Goal: Information Seeking & Learning: Learn about a topic

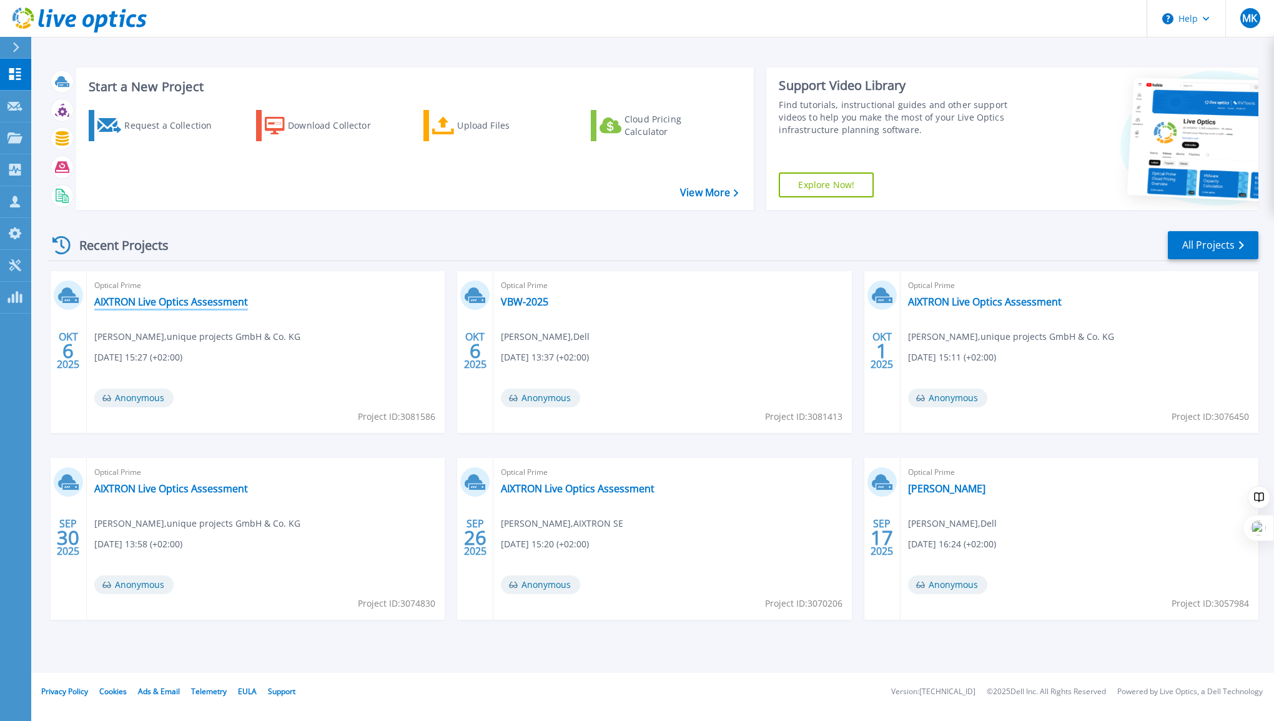
click at [182, 302] on link "AIXTRON Live Optics Assessment" at bounding box center [171, 301] width 154 height 12
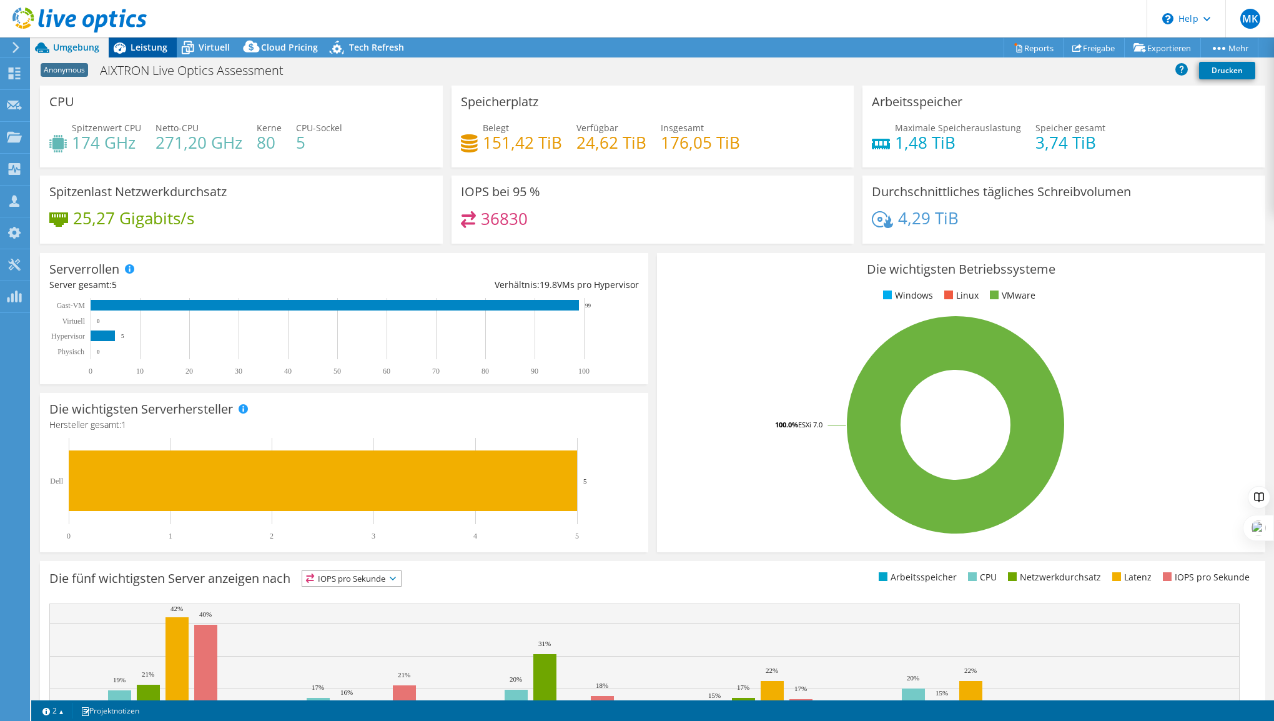
click at [134, 54] on div "Leistung" at bounding box center [143, 47] width 68 height 20
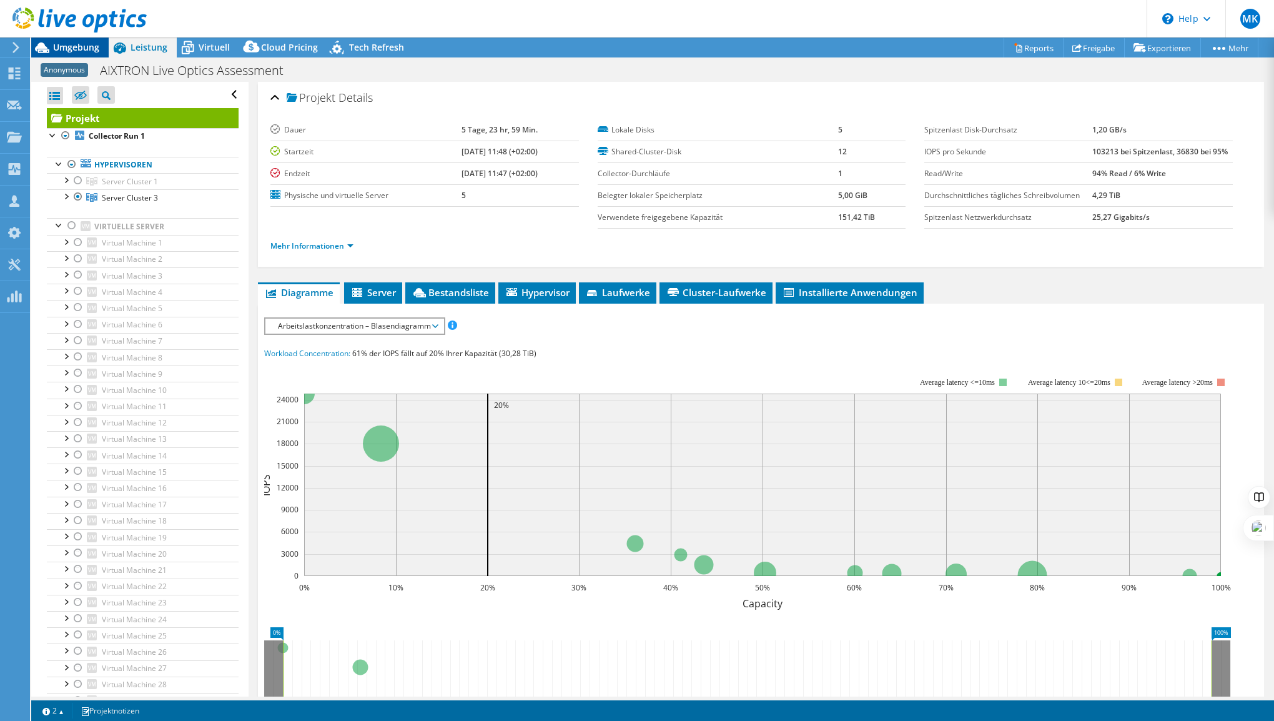
click at [70, 46] on span "Umgebung" at bounding box center [76, 47] width 46 height 12
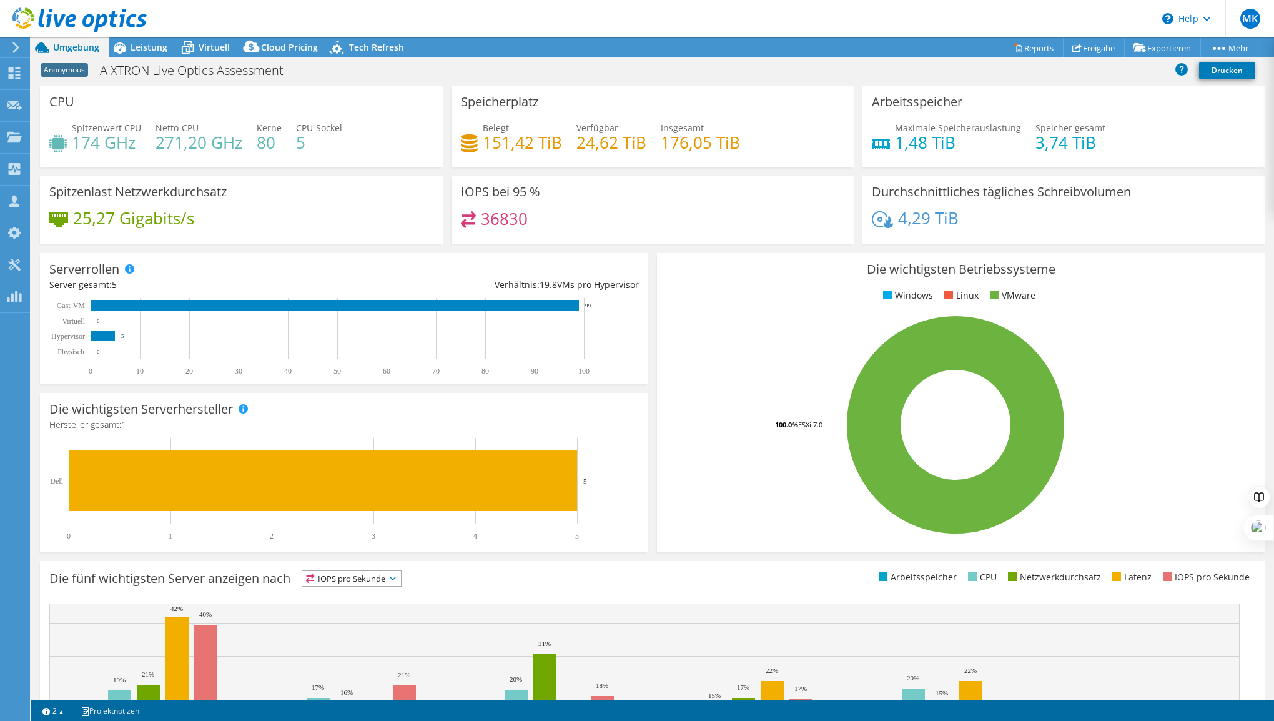
click at [802, 206] on div "IOPS bei 95 % 36830" at bounding box center [653, 209] width 403 height 68
click at [1041, 43] on link "Reports" at bounding box center [1034, 47] width 60 height 19
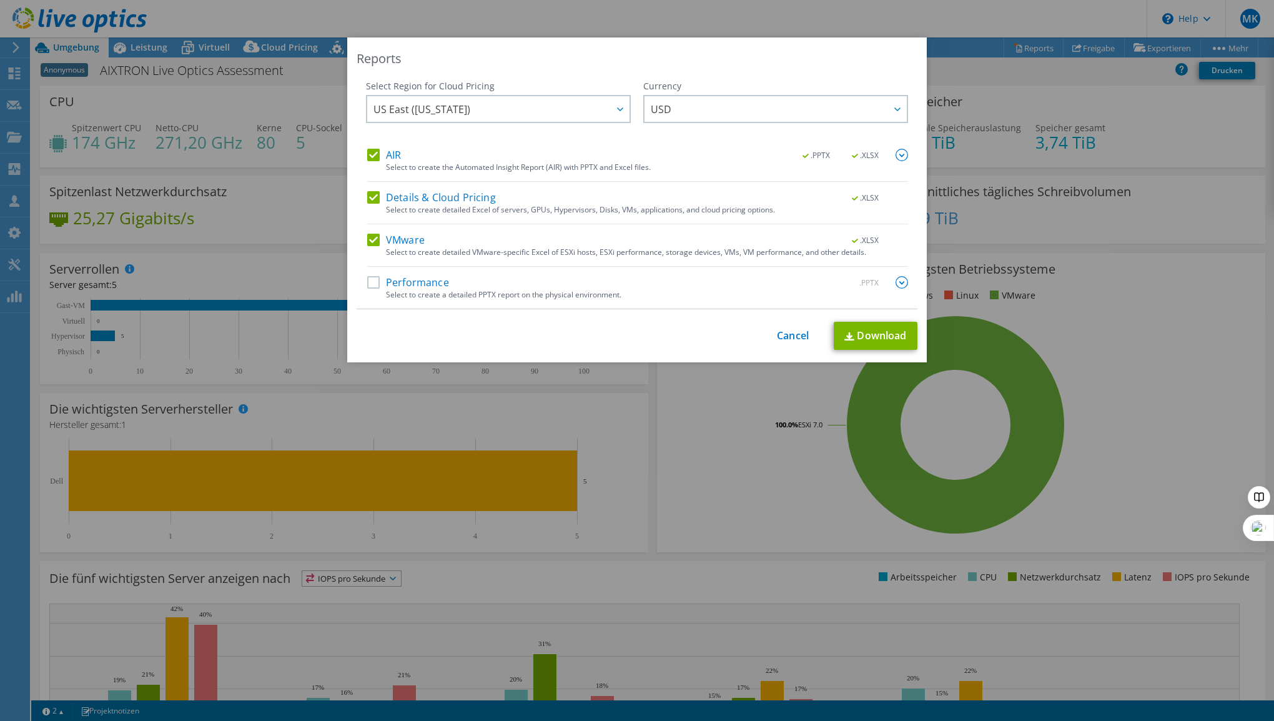
click at [372, 282] on label "Performance" at bounding box center [408, 282] width 82 height 12
click at [0, 0] on input "Performance" at bounding box center [0, 0] width 0 height 0
click at [368, 229] on div "AIR .PPTX .XLSX Select to create the Automated Insight Report (AIR) with PPTX a…" at bounding box center [637, 229] width 541 height 160
click at [371, 200] on label "Details & Cloud Pricing" at bounding box center [431, 197] width 129 height 12
click at [0, 0] on input "Details & Cloud Pricing" at bounding box center [0, 0] width 0 height 0
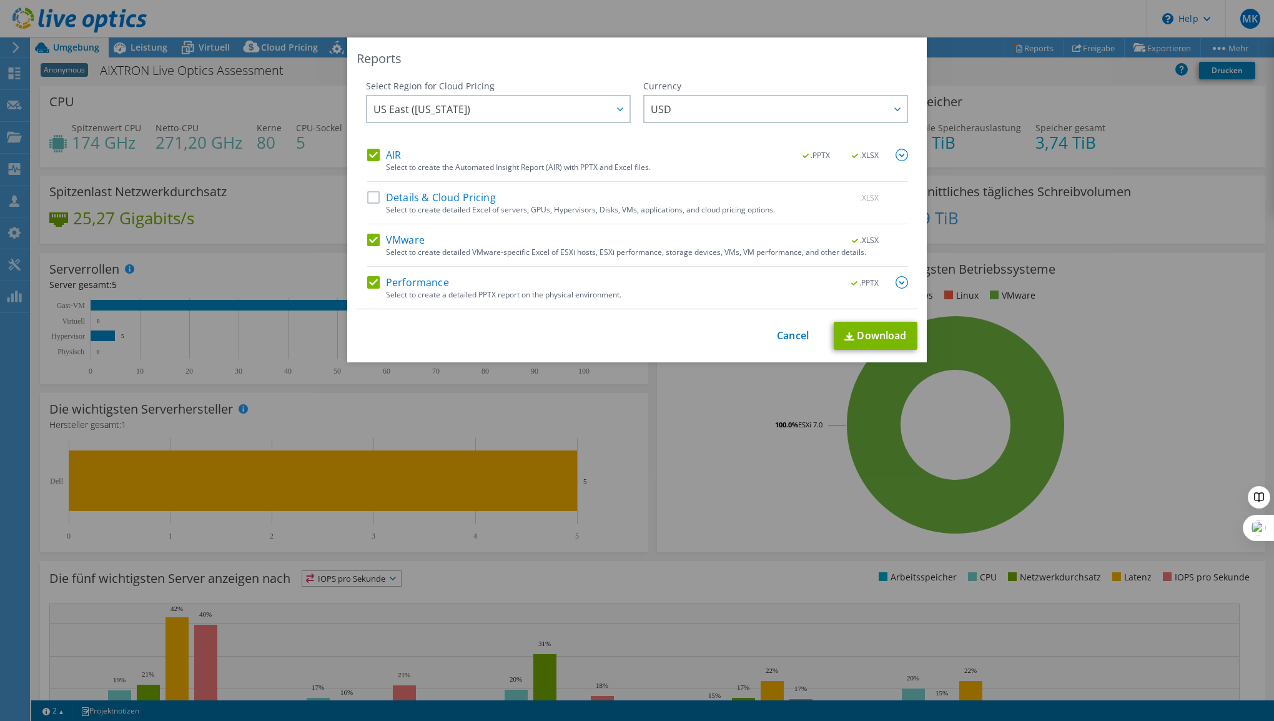
click at [373, 166] on div "AIR .PPTX .XLSX Select to create the Automated Insight Report (AIR) with PPTX a…" at bounding box center [637, 165] width 541 height 33
click at [372, 244] on label "VMware" at bounding box center [395, 240] width 57 height 12
click at [0, 0] on input "VMware" at bounding box center [0, 0] width 0 height 0
click at [370, 153] on label "AIR" at bounding box center [384, 155] width 34 height 12
click at [0, 0] on input "AIR" at bounding box center [0, 0] width 0 height 0
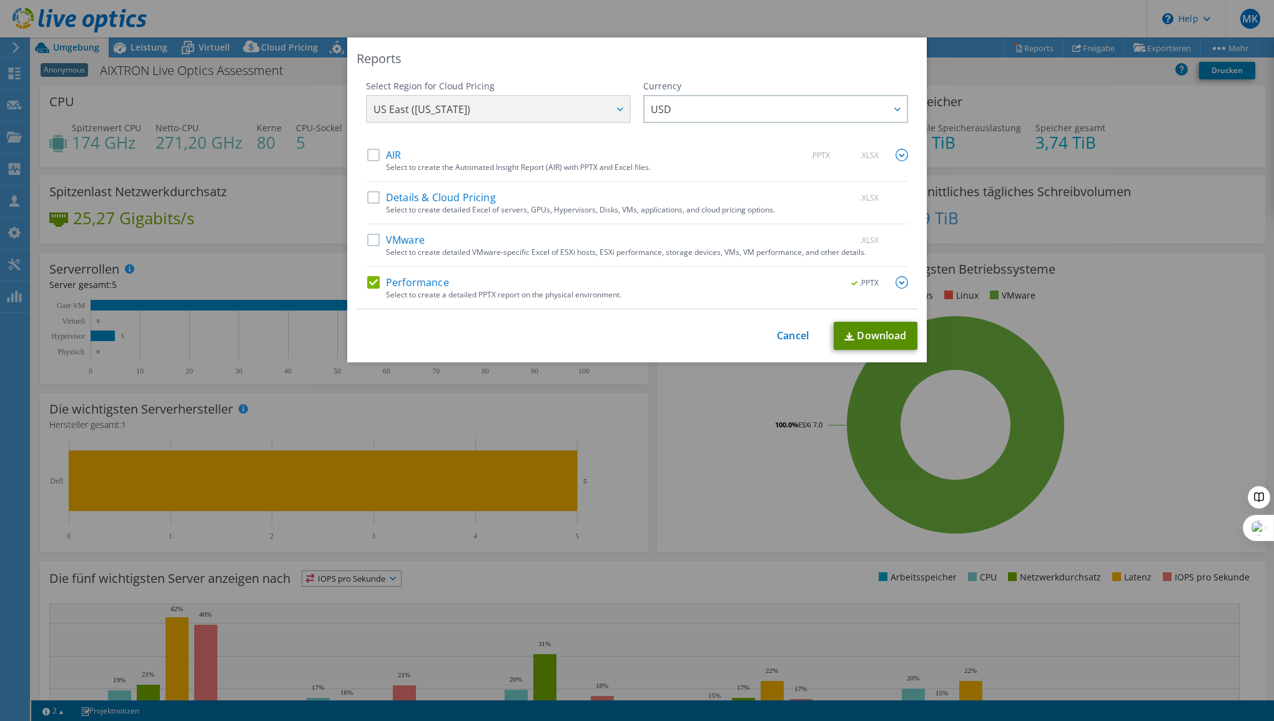
click at [880, 332] on link "Download" at bounding box center [876, 336] width 84 height 28
click at [786, 337] on link "Cancel" at bounding box center [793, 336] width 32 height 12
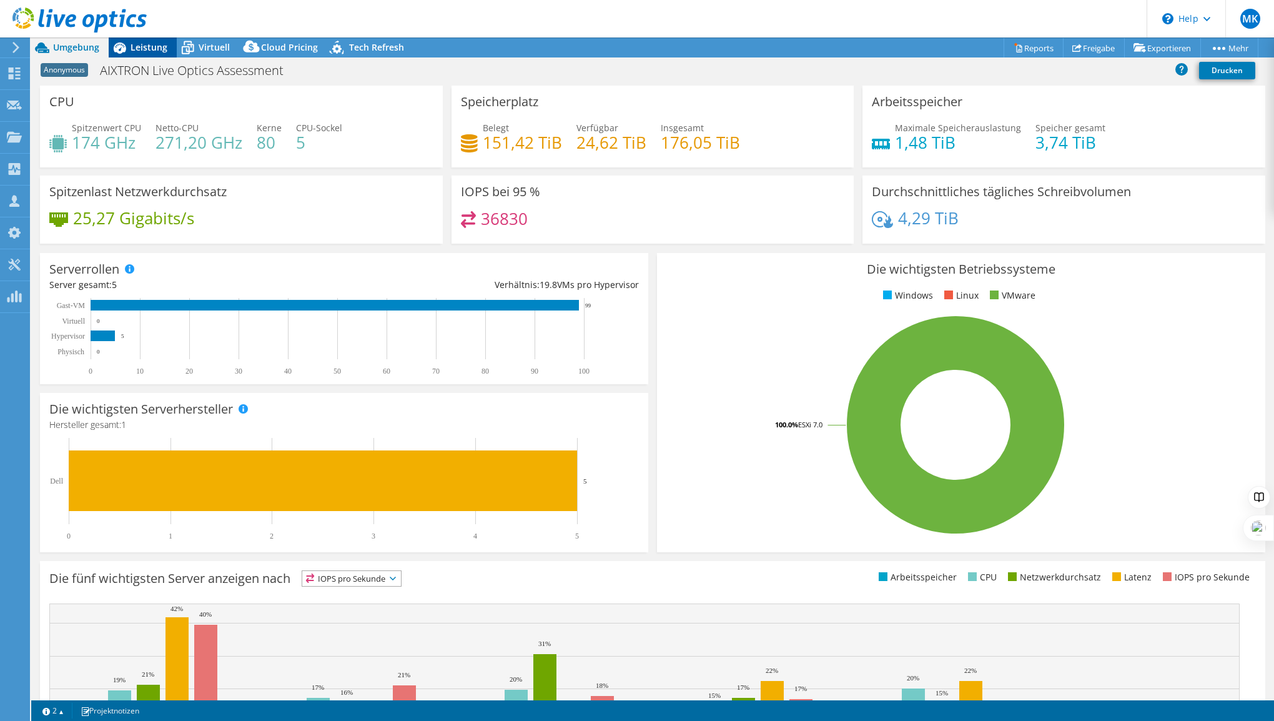
click at [137, 43] on span "Leistung" at bounding box center [149, 47] width 37 height 12
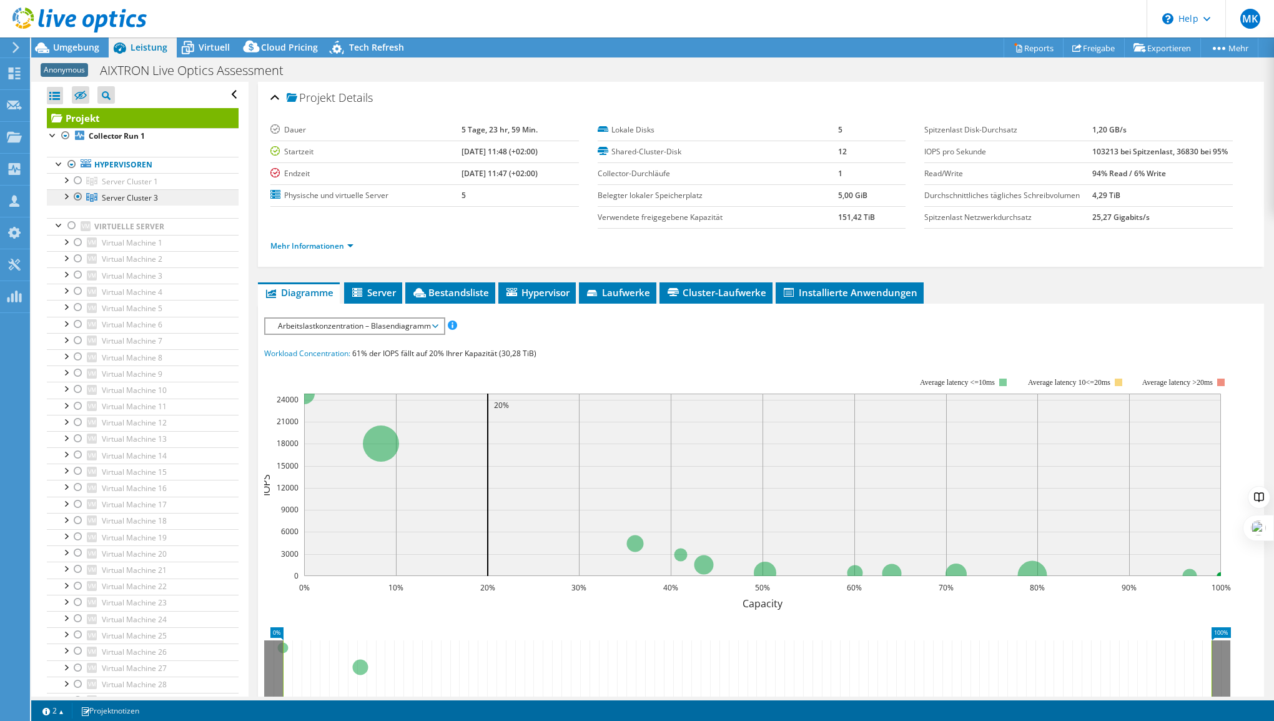
click at [114, 199] on span "Server Cluster 3" at bounding box center [130, 197] width 56 height 11
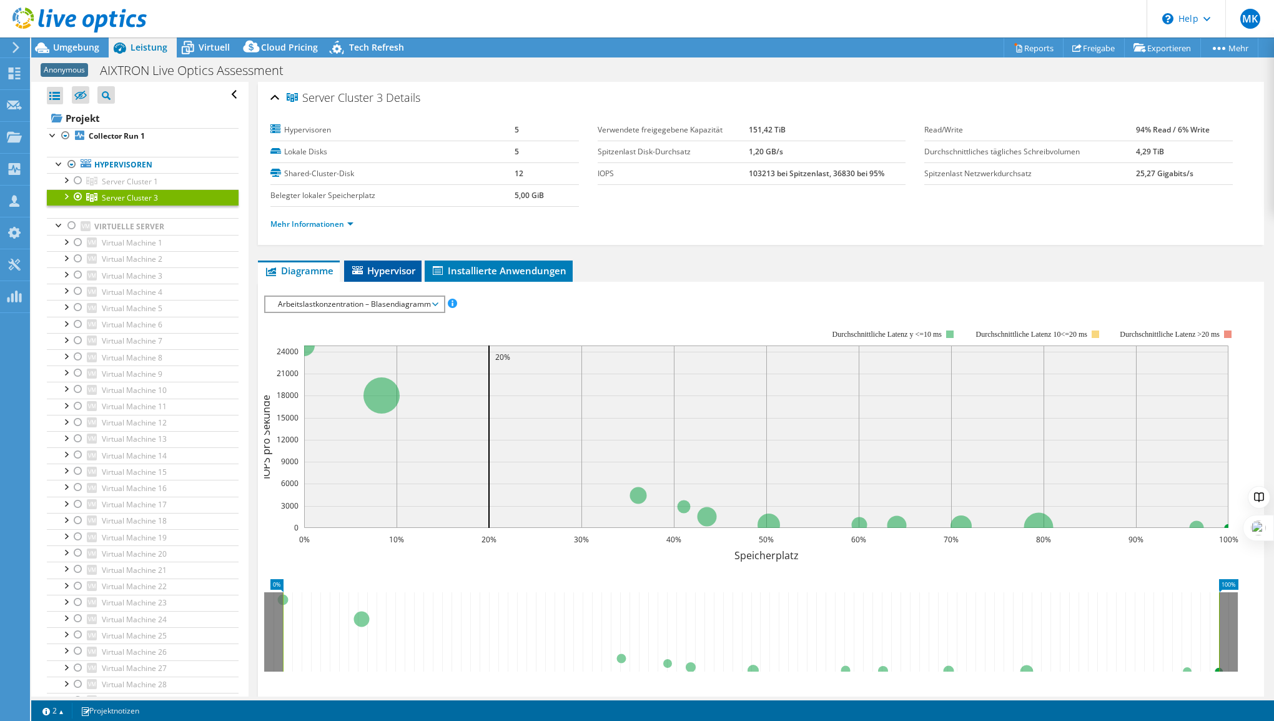
click at [380, 269] on span "Hypervisor" at bounding box center [382, 270] width 65 height 12
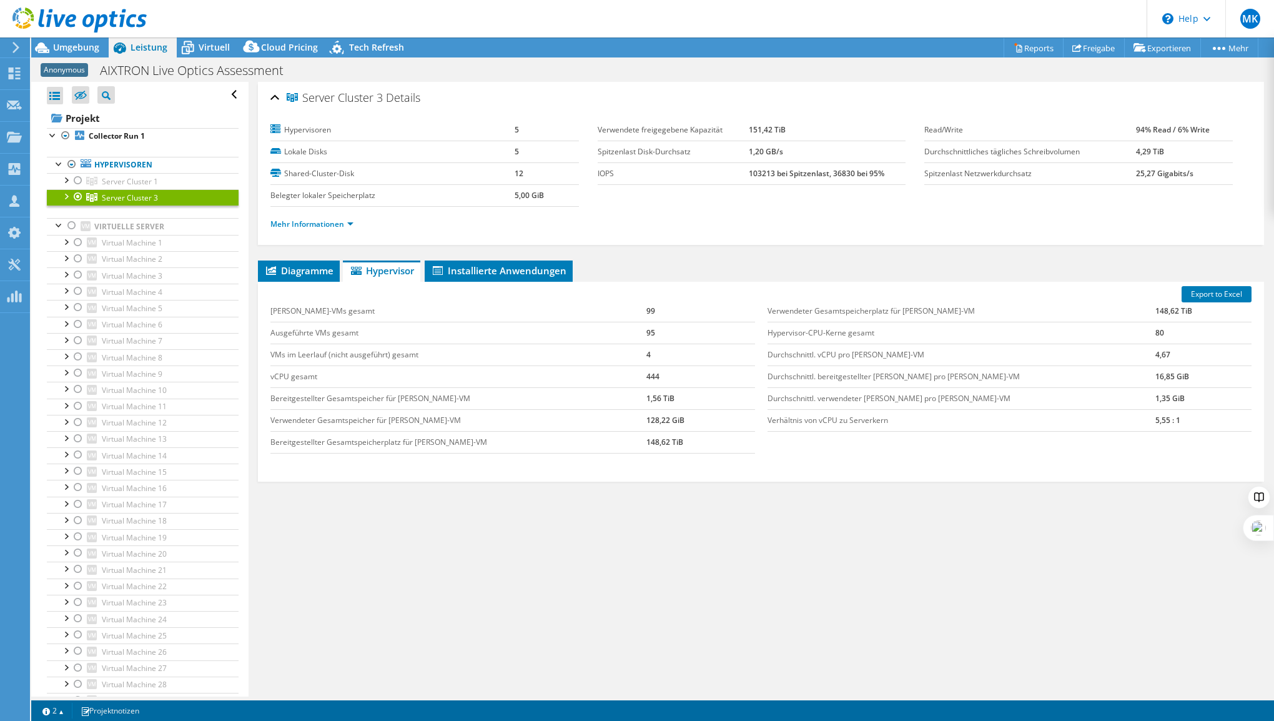
click at [931, 413] on td "Verhältnis von vCPU zu Serverkern" at bounding box center [962, 420] width 388 height 22
drag, startPoint x: 645, startPoint y: 374, endPoint x: 610, endPoint y: 376, distance: 35.0
click at [610, 376] on tr "vCPU gesamt 444" at bounding box center [512, 376] width 484 height 22
drag, startPoint x: 610, startPoint y: 376, endPoint x: 690, endPoint y: 417, distance: 90.2
click at [690, 417] on td "128,22 GiB" at bounding box center [700, 420] width 108 height 22
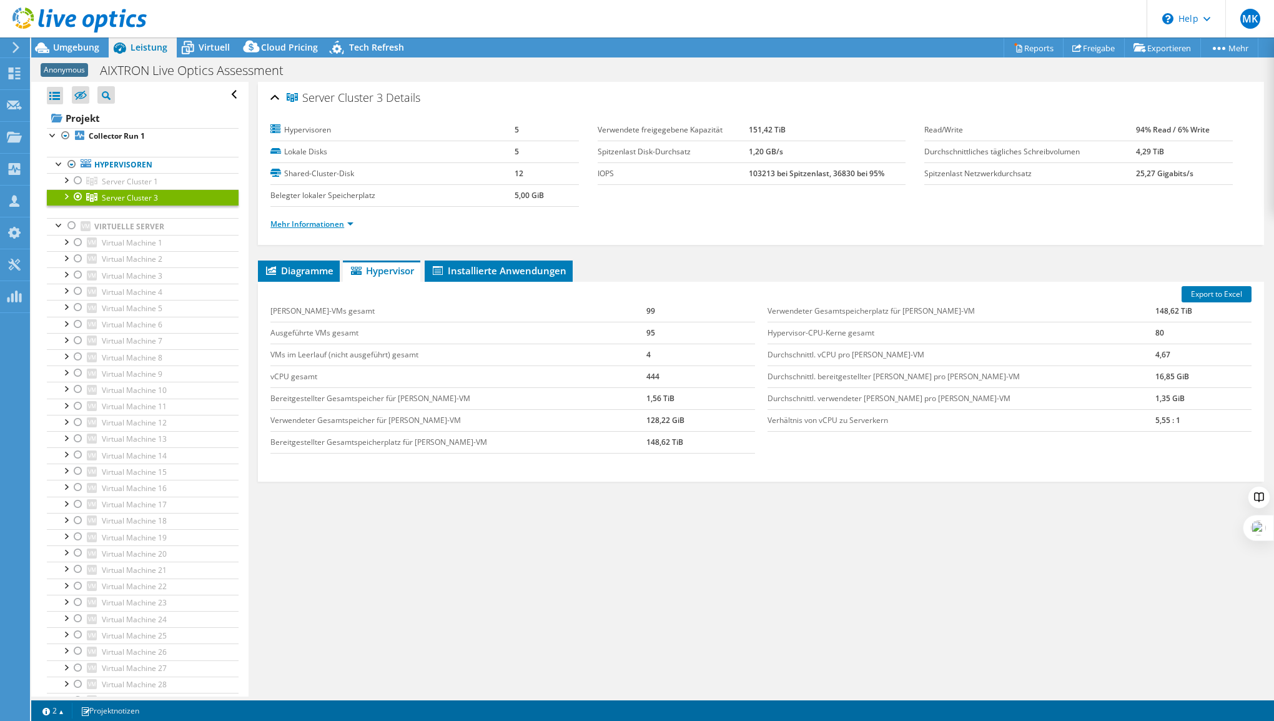
click at [316, 224] on link "Mehr Informationen" at bounding box center [311, 224] width 83 height 11
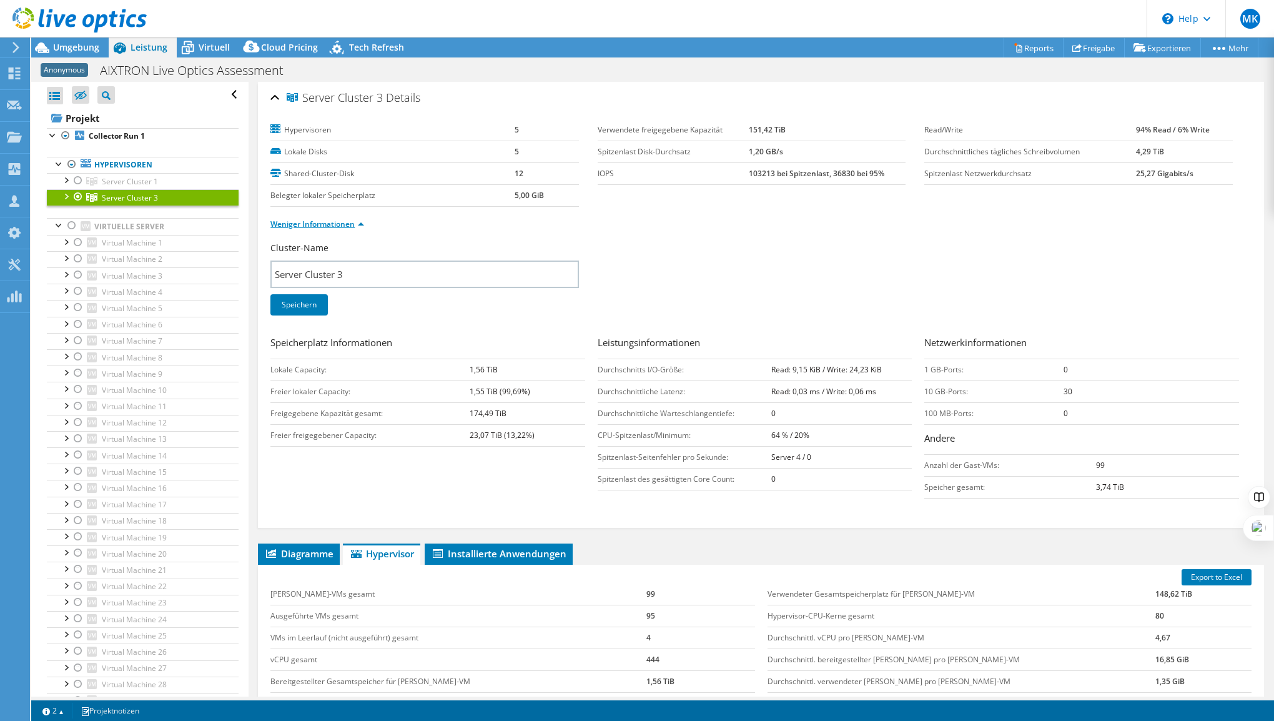
click at [307, 225] on link "Weniger Informationen" at bounding box center [317, 224] width 94 height 11
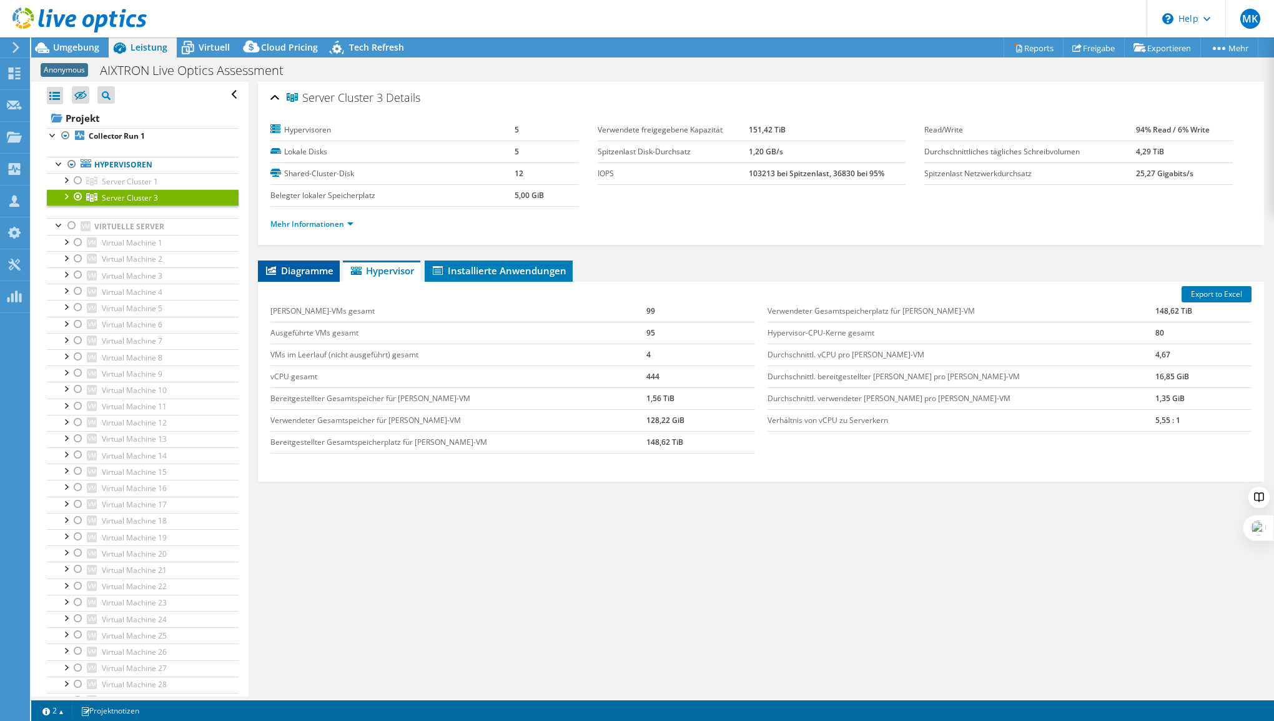
click at [307, 272] on span "Diagramme" at bounding box center [298, 270] width 69 height 12
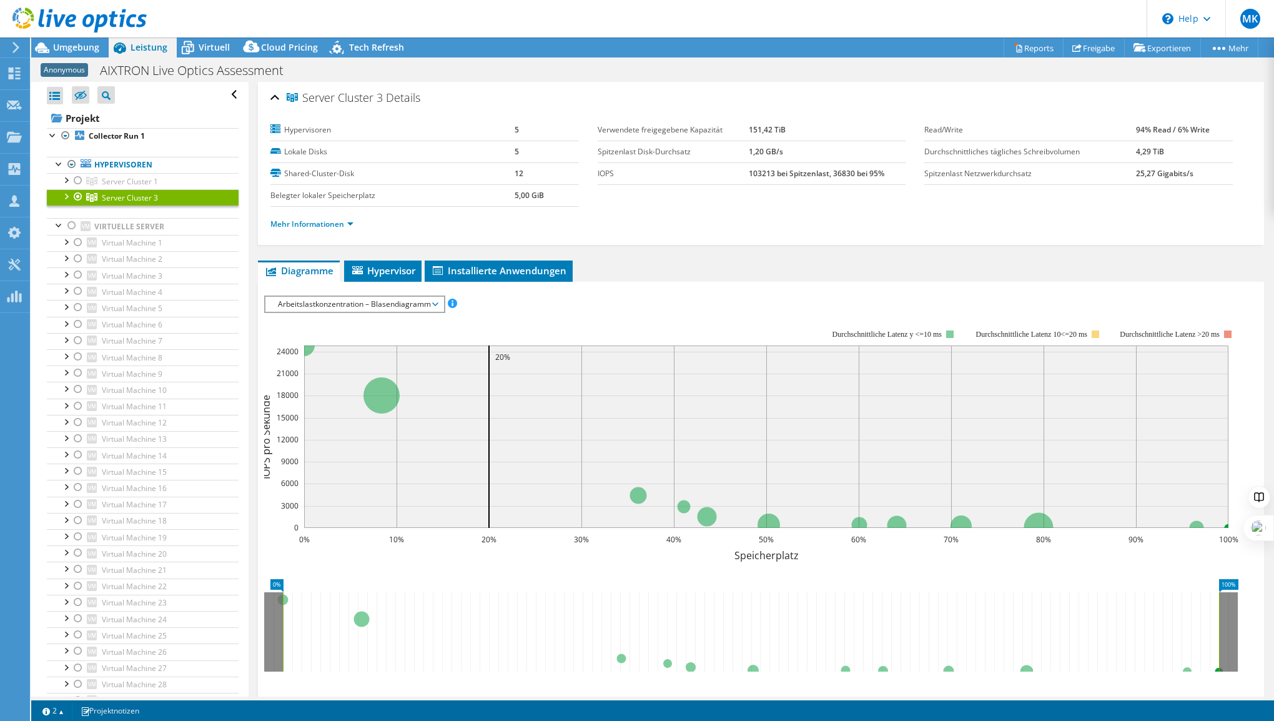
click at [377, 306] on span "Arbeitslastkonzentration – Blasendiagramm" at bounding box center [354, 304] width 165 height 15
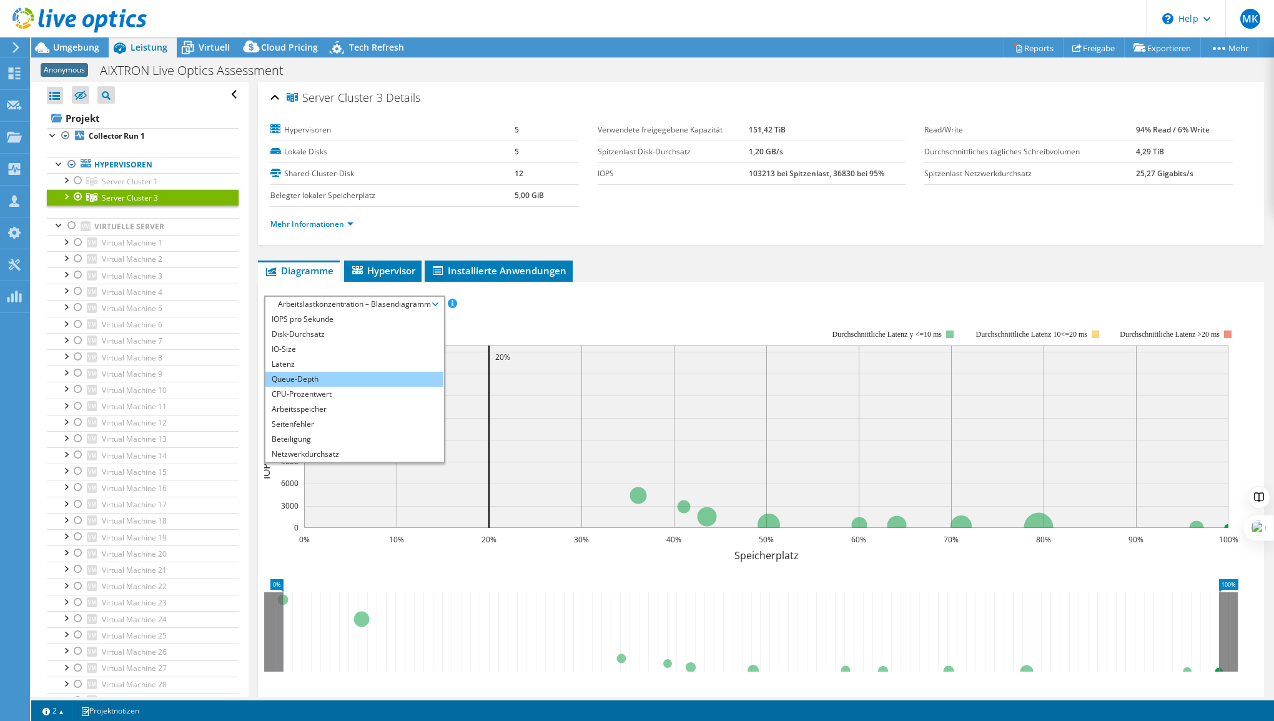
click at [310, 380] on li "Queue-Depth" at bounding box center [354, 379] width 178 height 15
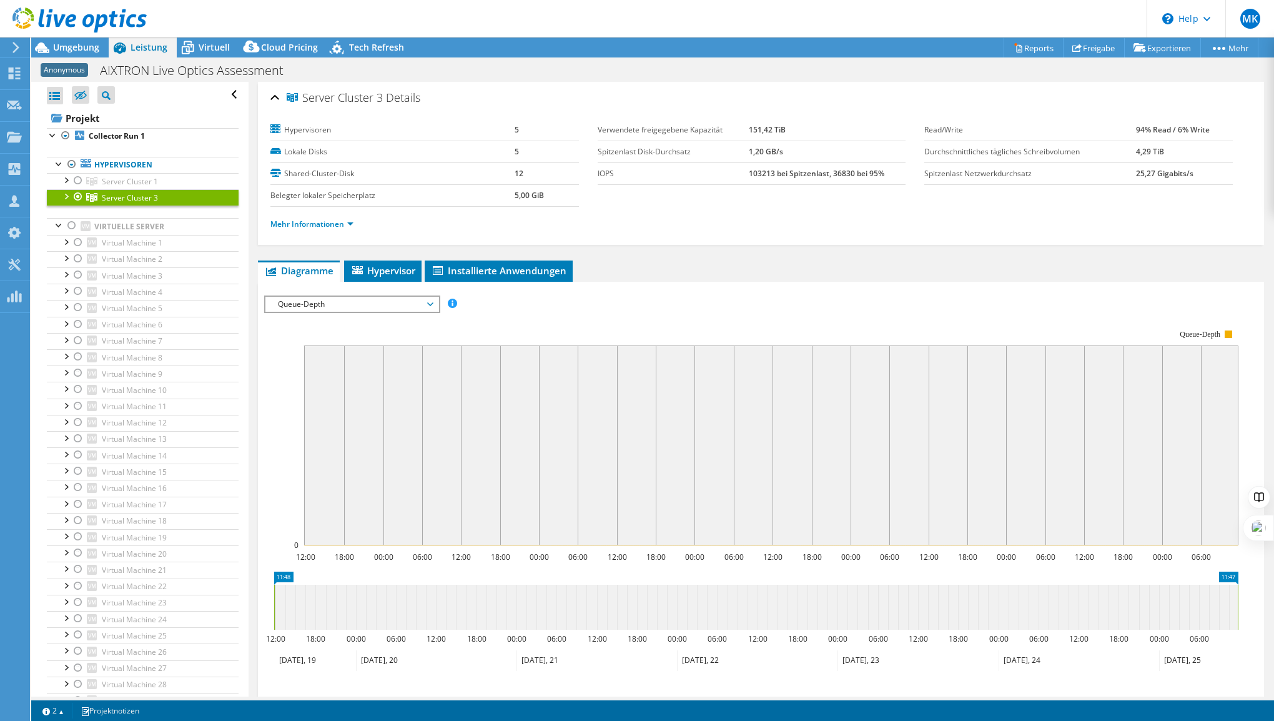
click at [392, 300] on span "Queue-Depth" at bounding box center [352, 304] width 161 height 15
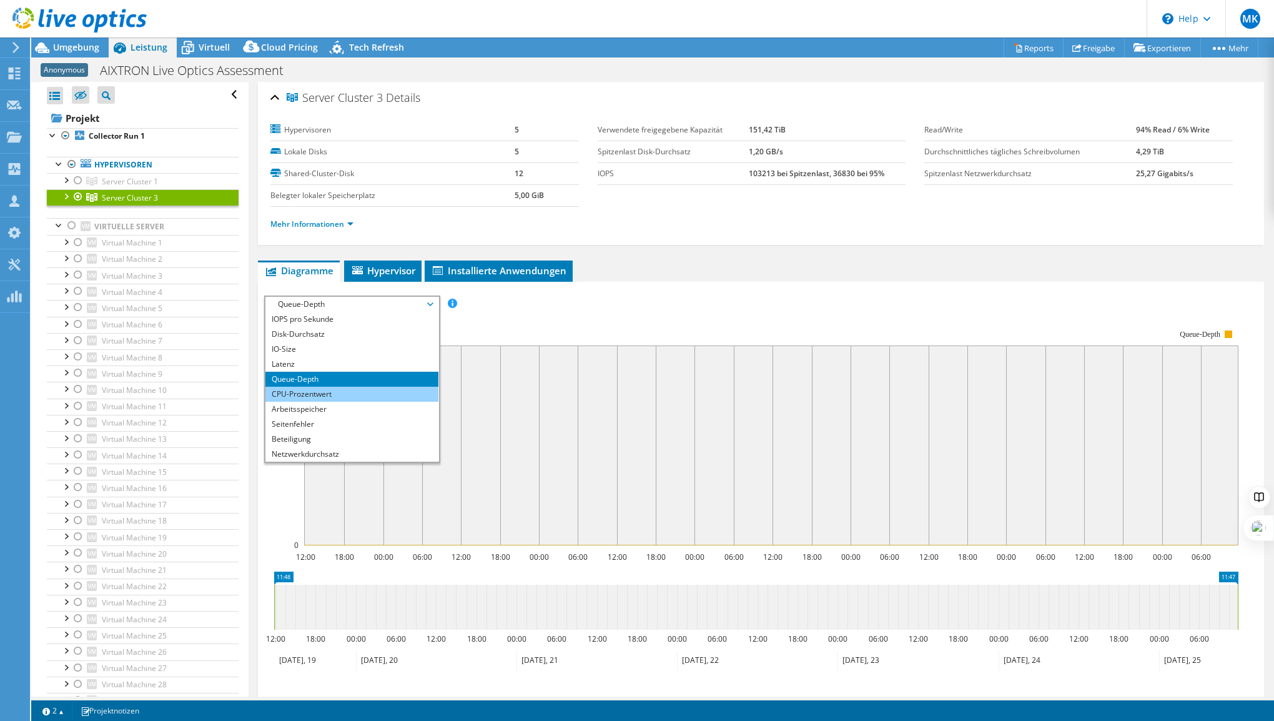
click at [328, 391] on li "CPU-Prozentwert" at bounding box center [351, 394] width 173 height 15
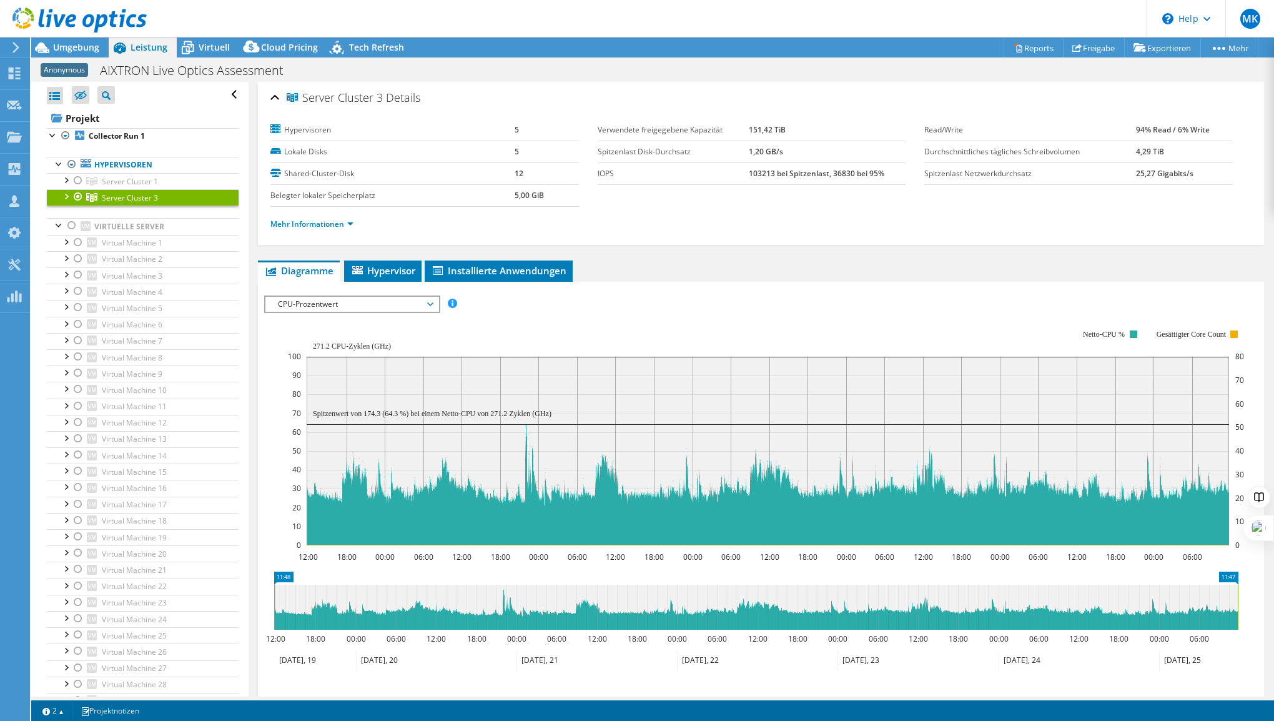
click at [535, 339] on rect at bounding box center [766, 437] width 957 height 250
click at [593, 312] on rect at bounding box center [766, 437] width 957 height 250
drag, startPoint x: 1127, startPoint y: 126, endPoint x: 1209, endPoint y: 131, distance: 81.9
click at [1209, 131] on td "94% Read / 6% Write" at bounding box center [1184, 130] width 96 height 22
drag, startPoint x: 1209, startPoint y: 131, endPoint x: 1084, endPoint y: 118, distance: 125.5
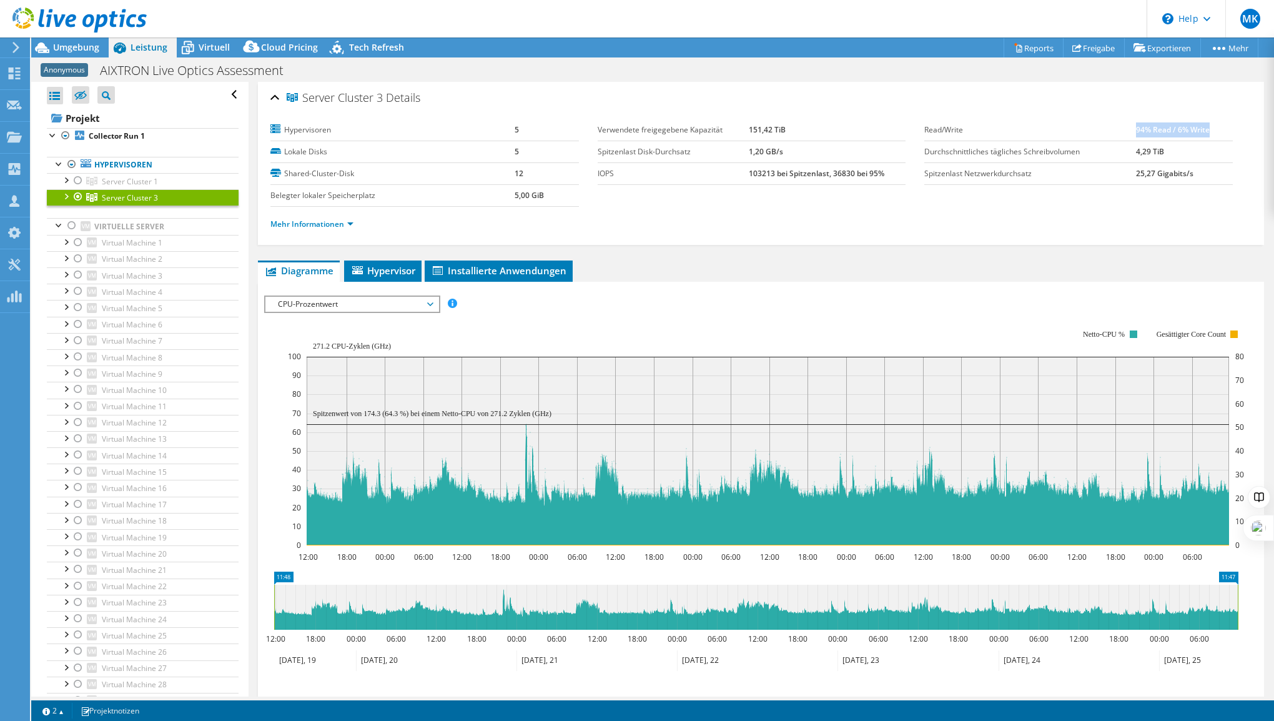
click at [1084, 118] on div "Hypervisoren 5 Lokale Disks 5 Shared-Cluster-Disk 12 Belegter lokaler Speicherp…" at bounding box center [760, 177] width 981 height 130
click at [724, 221] on ul "Mehr Informationen" at bounding box center [760, 222] width 981 height 17
drag, startPoint x: 741, startPoint y: 174, endPoint x: 768, endPoint y: 176, distance: 27.0
click at [768, 176] on tr "IOPS 103213 bei Spitzenlast, 36830 bei 95%" at bounding box center [752, 173] width 309 height 22
click at [768, 176] on b "103213 bei Spitzenlast, 36830 bei 95%" at bounding box center [817, 173] width 136 height 11
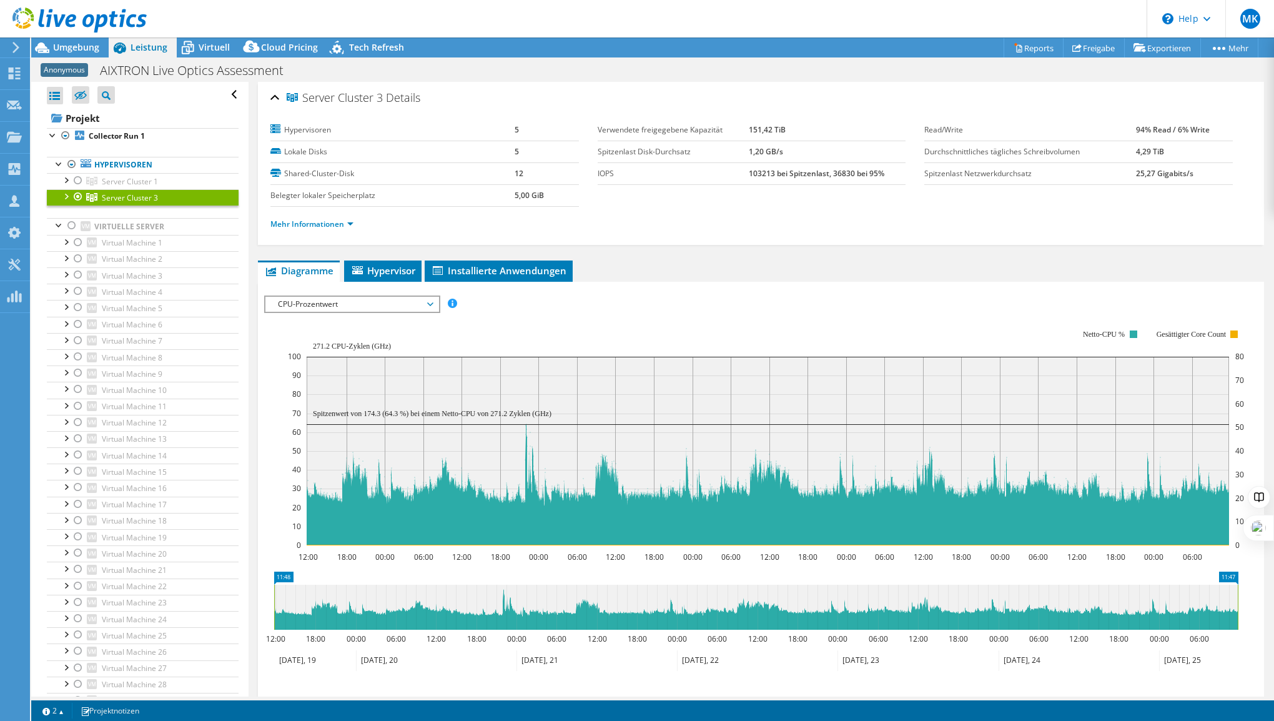
click at [754, 175] on b "103213 bei Spitzenlast, 36830 bei 95%" at bounding box center [817, 173] width 136 height 11
drag, startPoint x: 753, startPoint y: 171, endPoint x: 769, endPoint y: 174, distance: 16.4
click at [769, 174] on b "103213 bei Spitzenlast, 36830 bei 95%" at bounding box center [817, 173] width 136 height 11
click at [750, 175] on b "103213 bei Spitzenlast, 36830 bei 95%" at bounding box center [817, 173] width 136 height 11
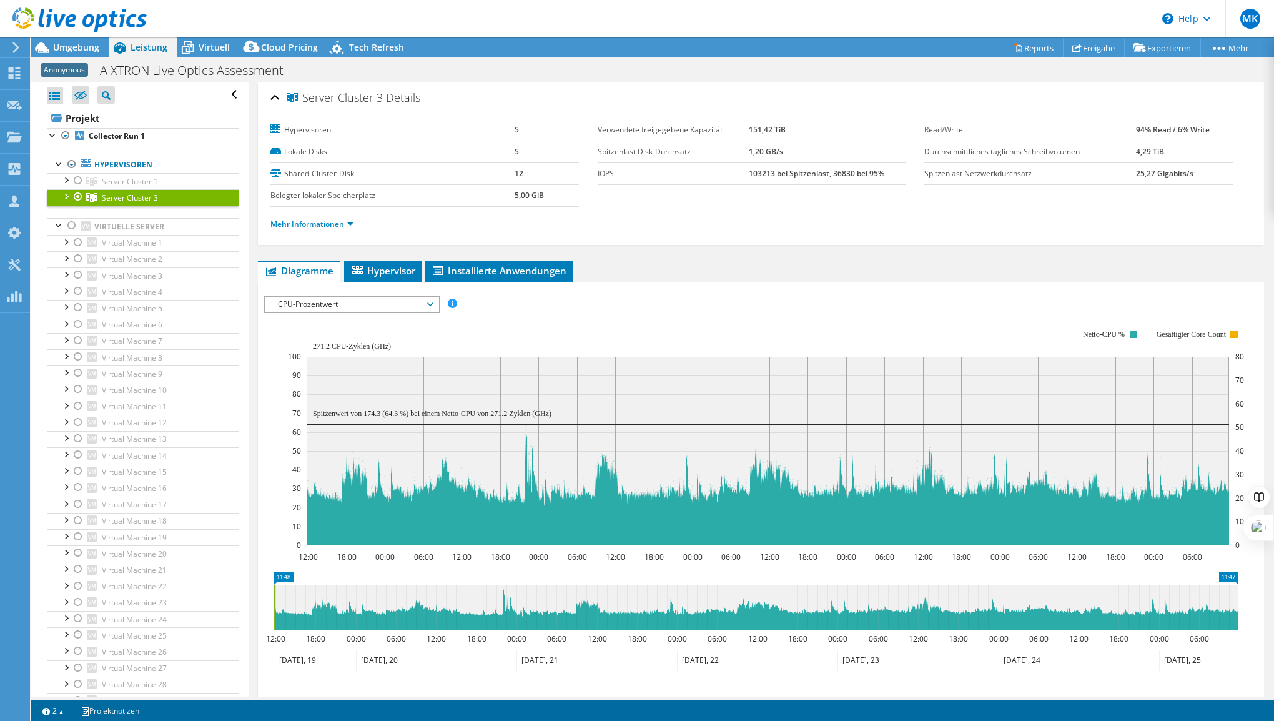
drag, startPoint x: 739, startPoint y: 175, endPoint x: 769, endPoint y: 175, distance: 30.0
click at [769, 175] on tr "IOPS 103213 bei Spitzenlast, 36830 bei 95%" at bounding box center [752, 173] width 309 height 22
copy tr "103213"
click at [84, 46] on span "Umgebung" at bounding box center [76, 47] width 46 height 12
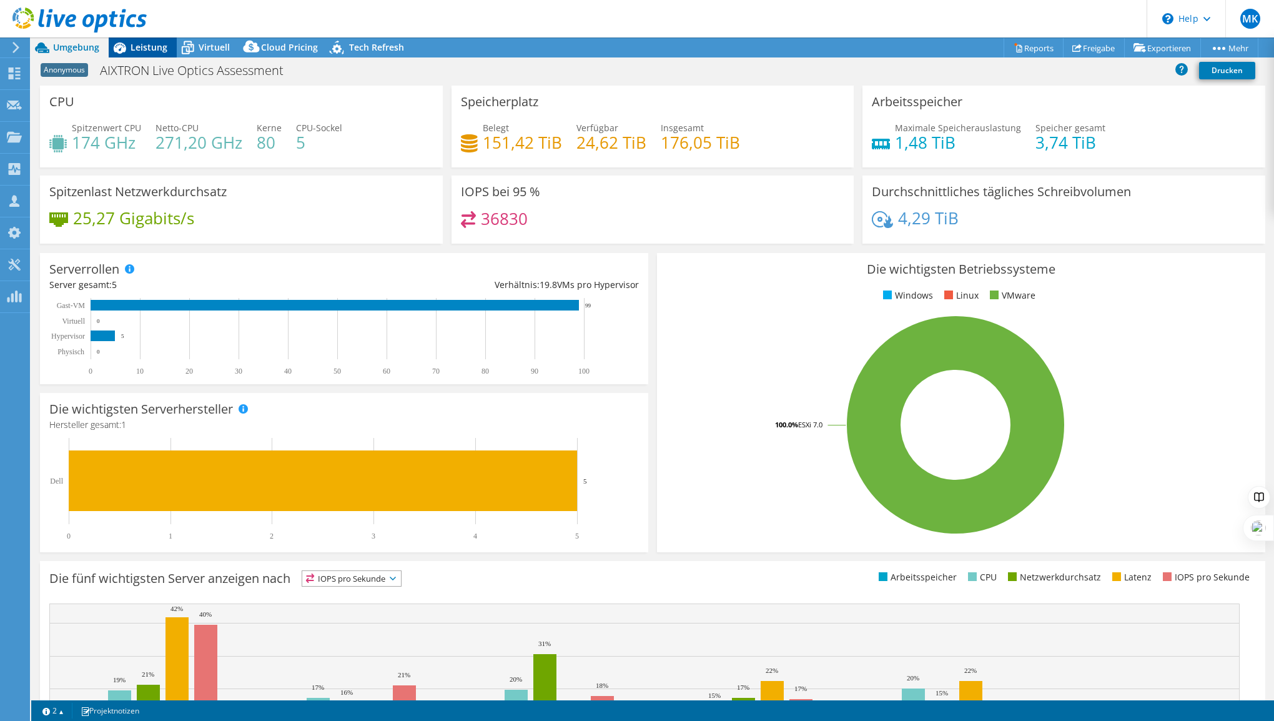
click at [139, 46] on span "Leistung" at bounding box center [149, 47] width 37 height 12
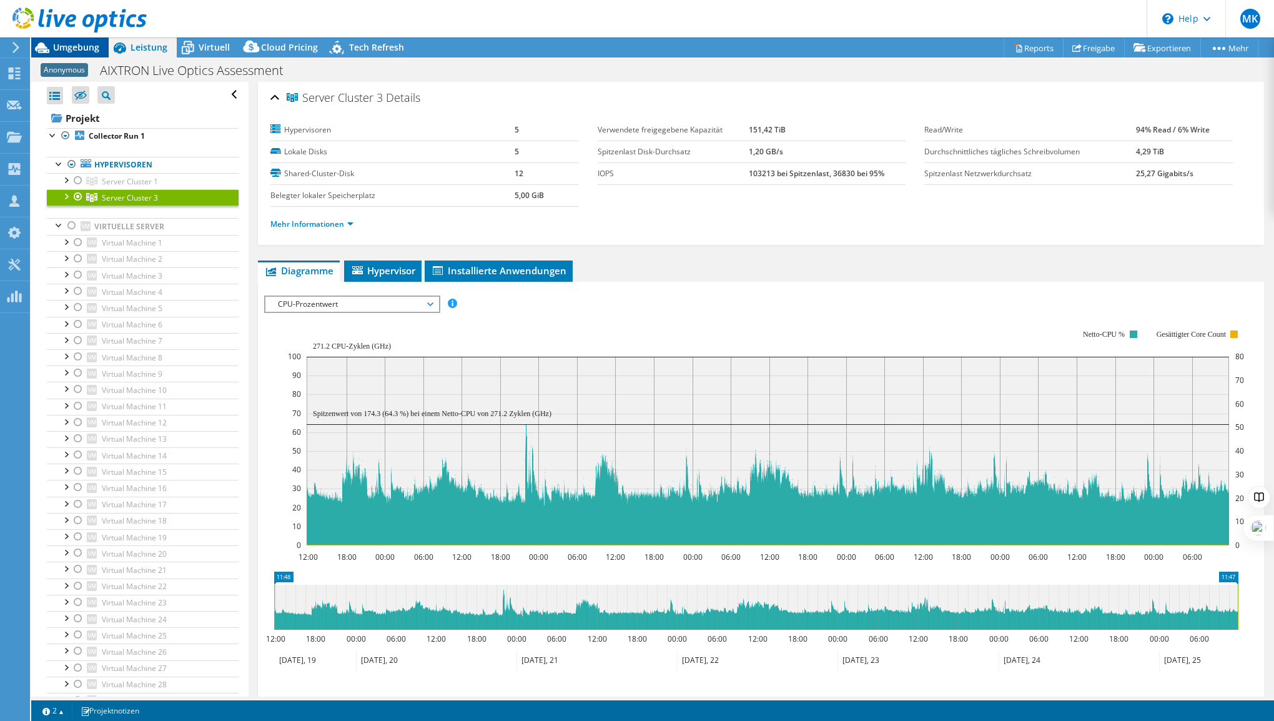
click at [69, 46] on span "Umgebung" at bounding box center [76, 47] width 46 height 12
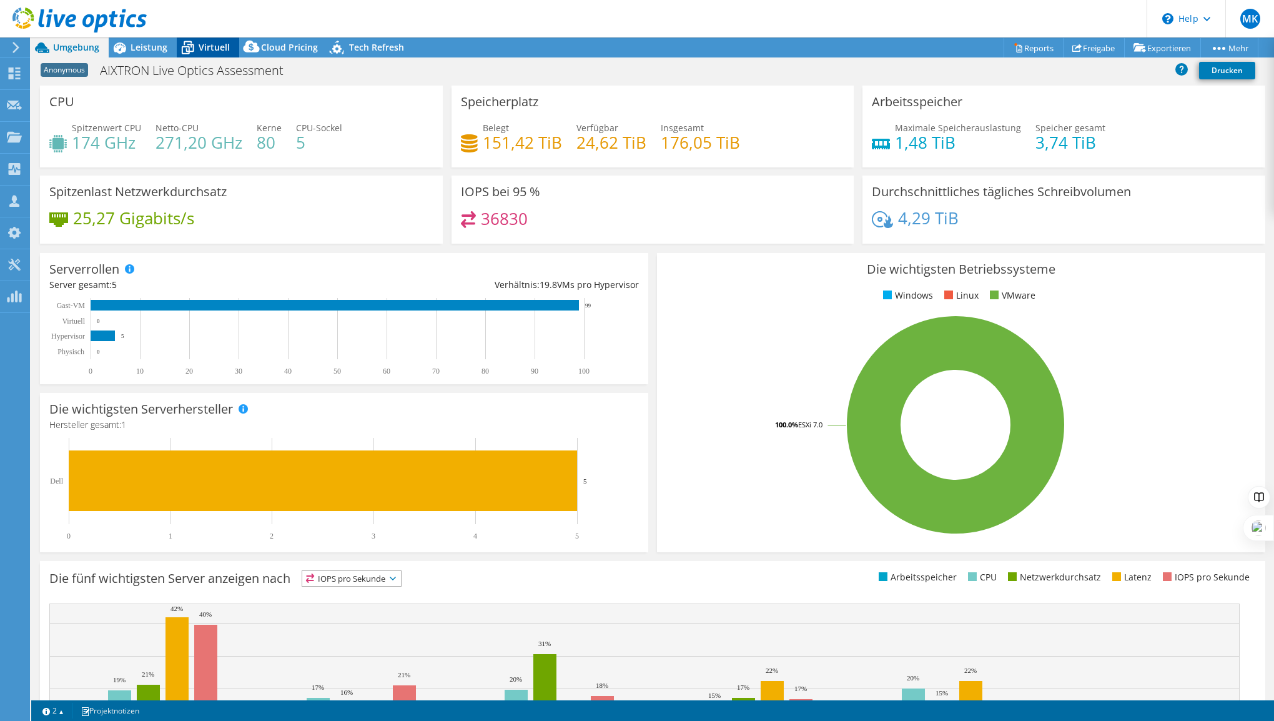
click at [199, 44] on span "Virtuell" at bounding box center [214, 47] width 31 height 12
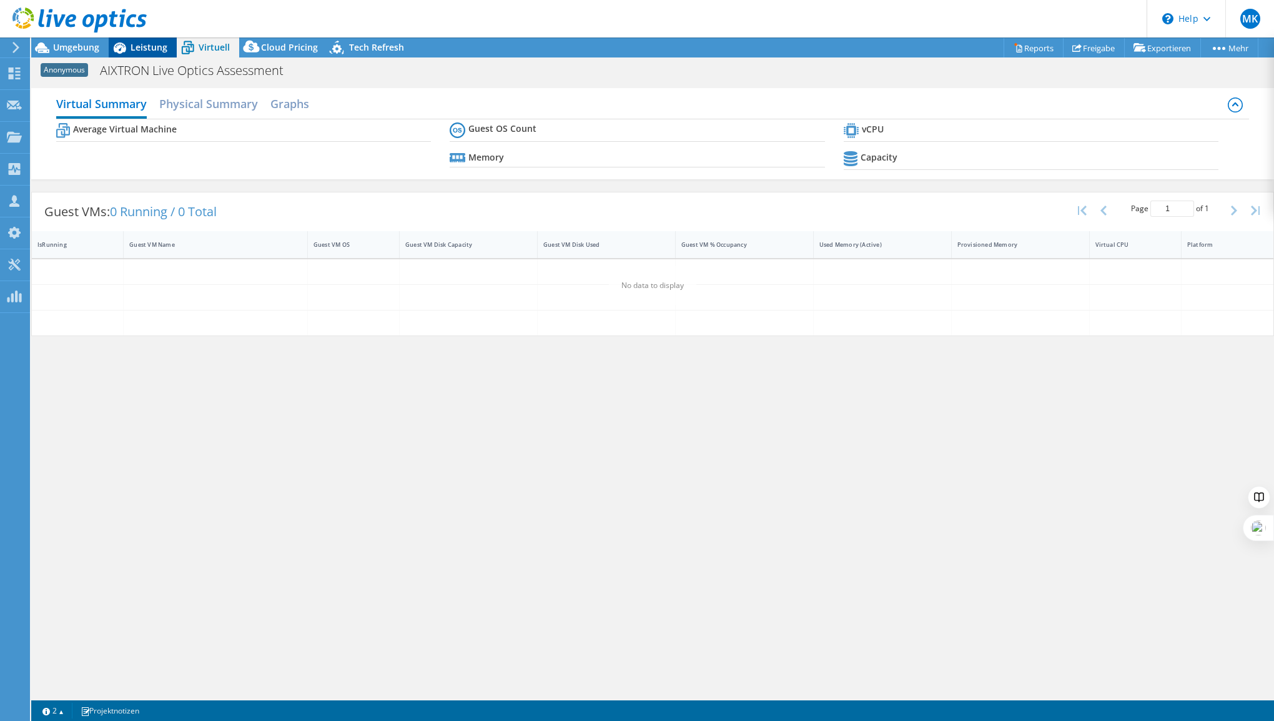
click at [151, 45] on span "Leistung" at bounding box center [149, 47] width 37 height 12
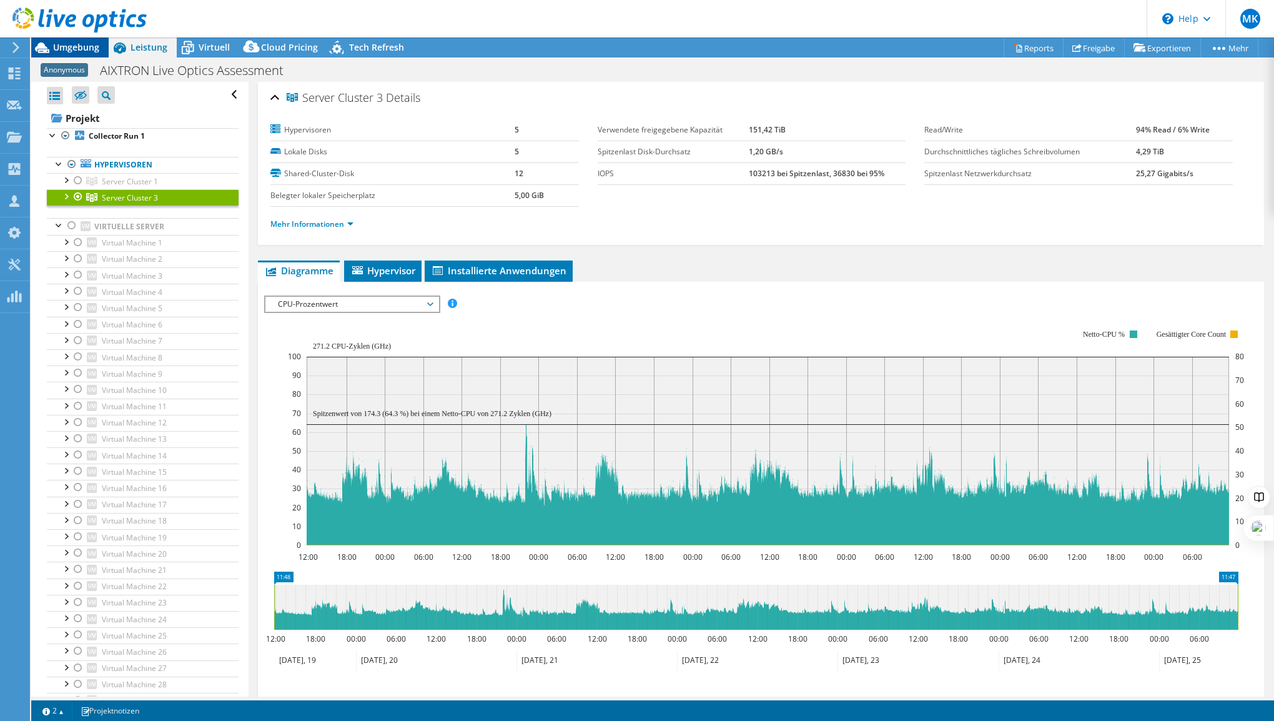
click at [74, 46] on span "Umgebung" at bounding box center [76, 47] width 46 height 12
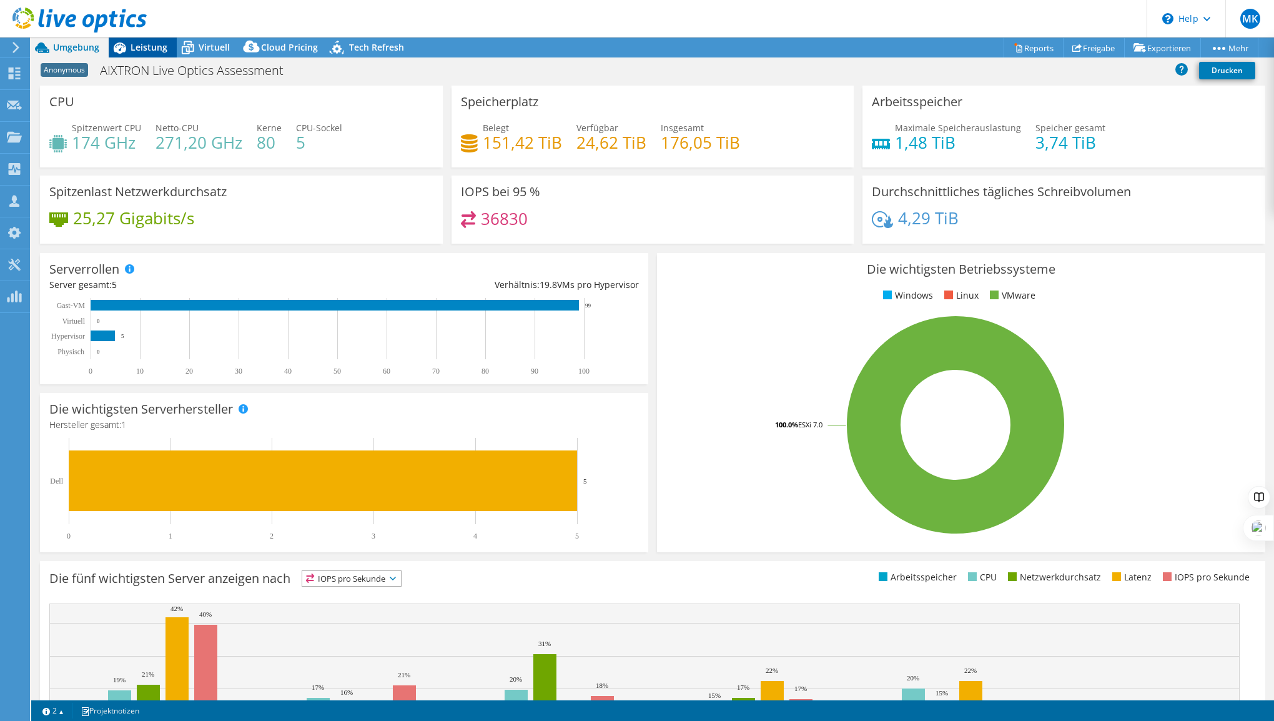
click at [147, 44] on span "Leistung" at bounding box center [149, 47] width 37 height 12
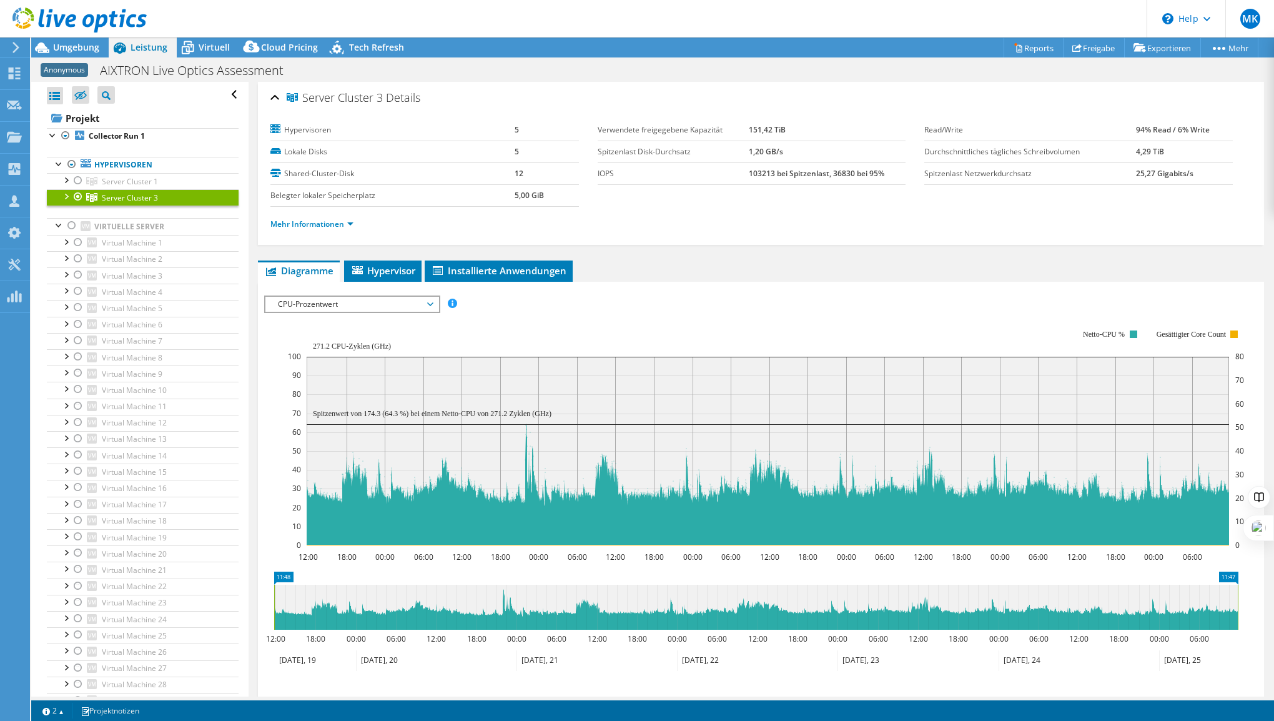
click at [66, 194] on div at bounding box center [65, 195] width 12 height 12
click at [295, 224] on link "Mehr Informationen" at bounding box center [311, 224] width 83 height 11
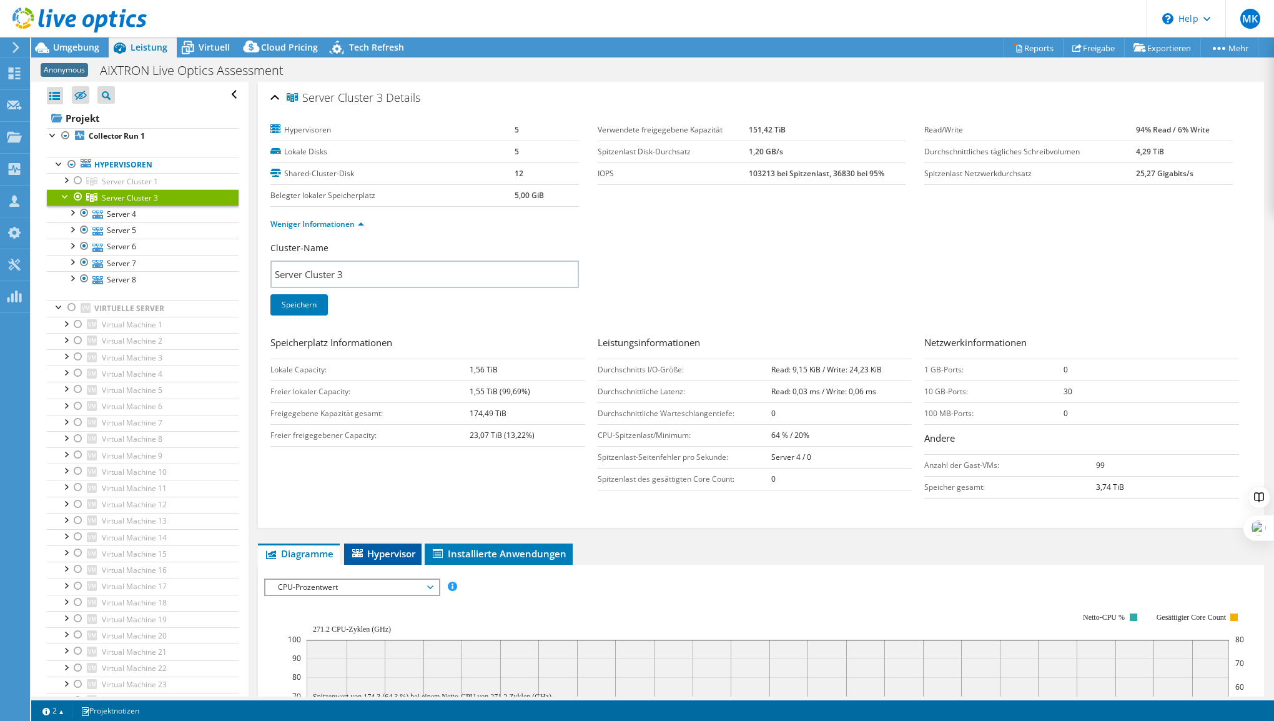
click at [385, 553] on span "Hypervisor" at bounding box center [382, 553] width 65 height 12
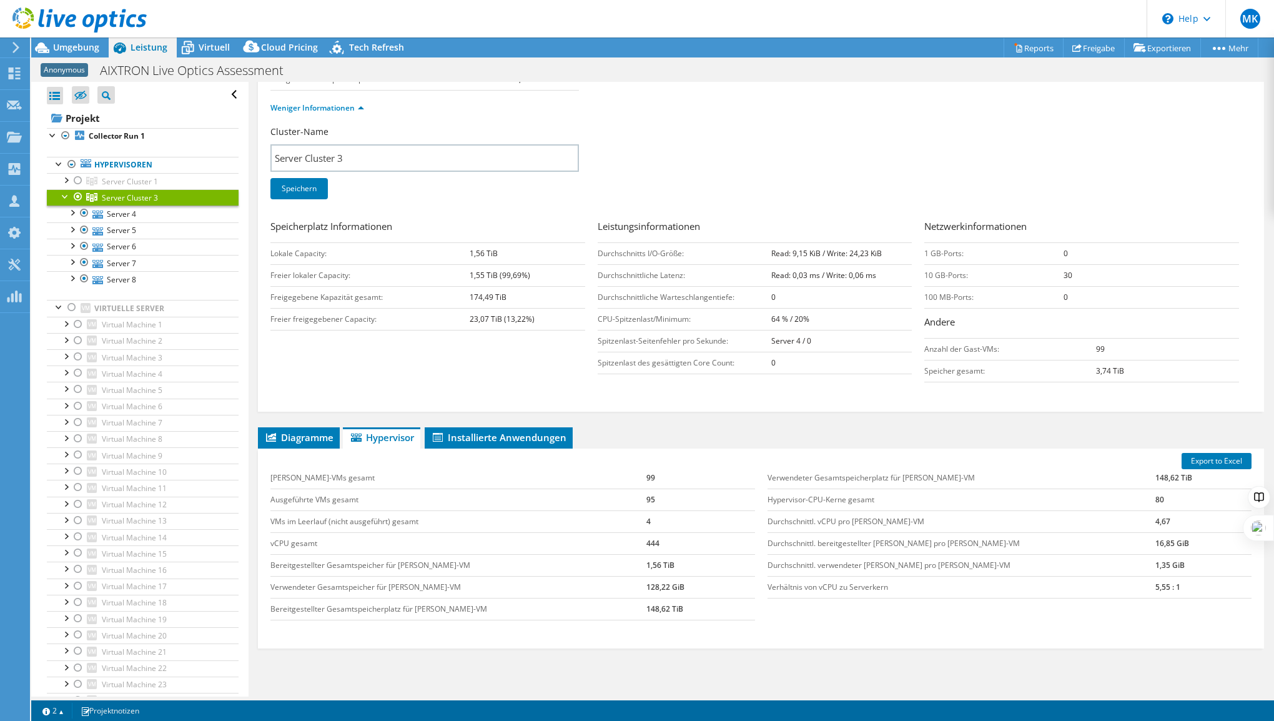
scroll to position [177, 0]
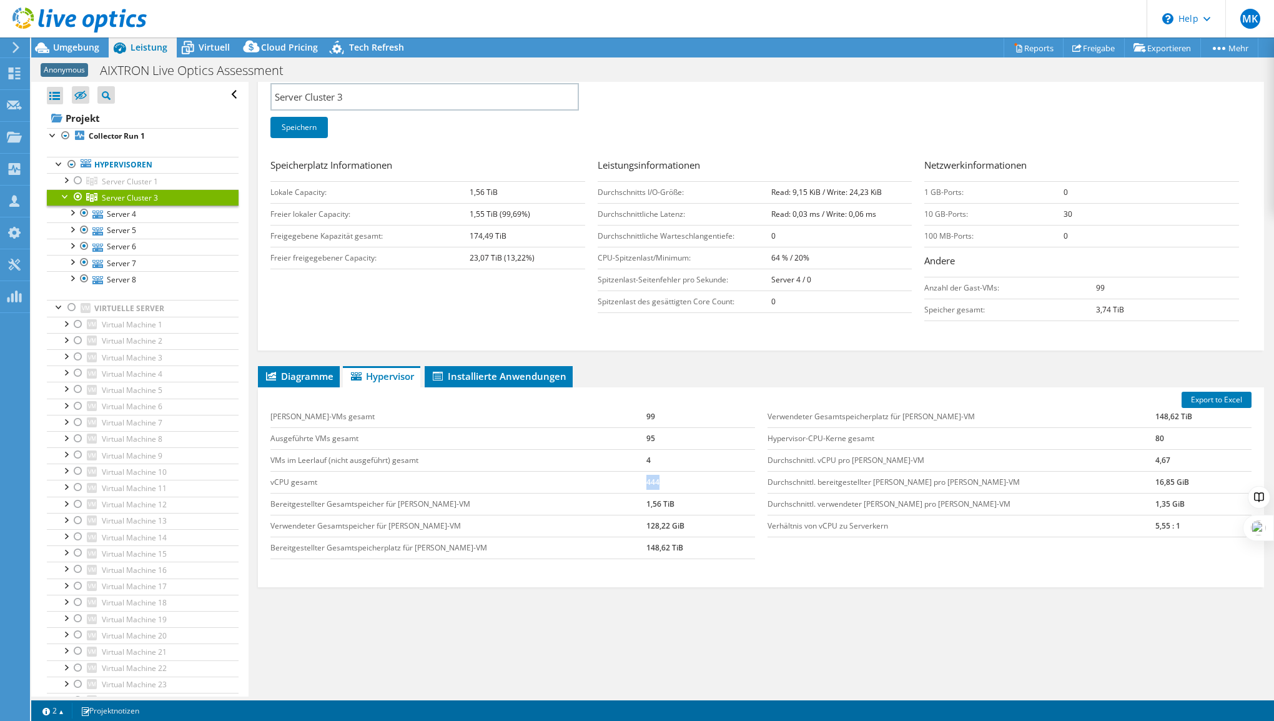
drag, startPoint x: 647, startPoint y: 475, endPoint x: 605, endPoint y: 477, distance: 41.9
click at [605, 477] on tr "vCPU gesamt 444" at bounding box center [512, 482] width 484 height 22
drag, startPoint x: 605, startPoint y: 477, endPoint x: 684, endPoint y: 480, distance: 78.8
click at [684, 480] on td "444" at bounding box center [700, 482] width 108 height 22
click at [686, 478] on td "444" at bounding box center [700, 482] width 108 height 22
